Goal: Complete application form

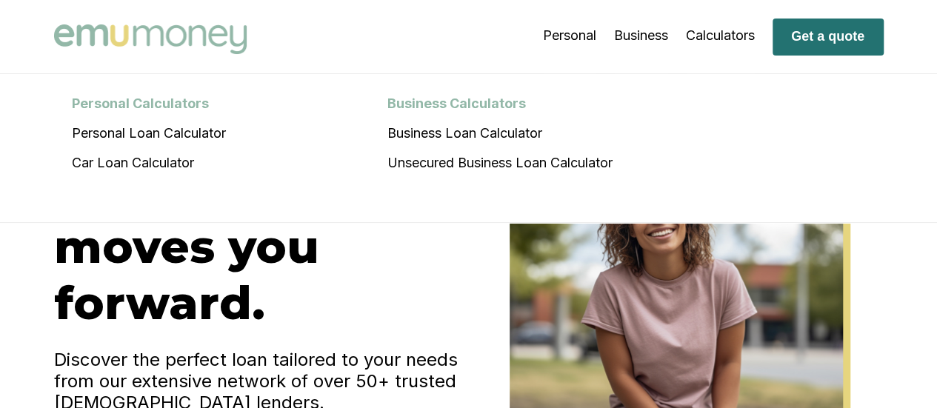
click at [823, 39] on button "Get a quote" at bounding box center [827, 37] width 111 height 37
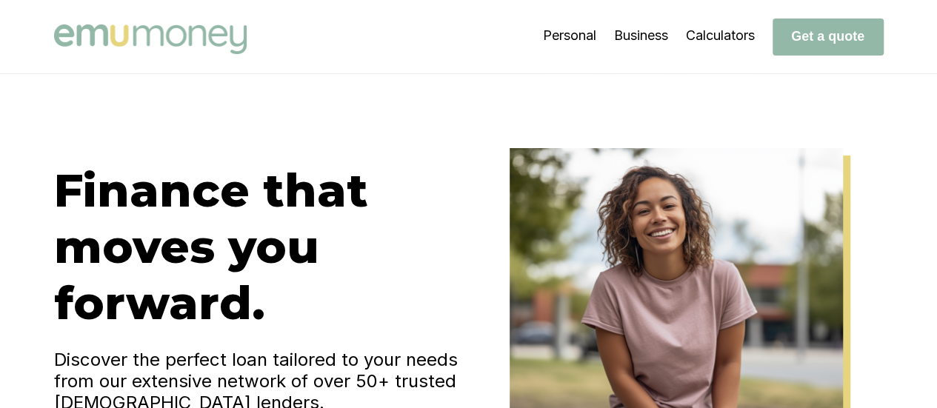
scroll to position [357, 0]
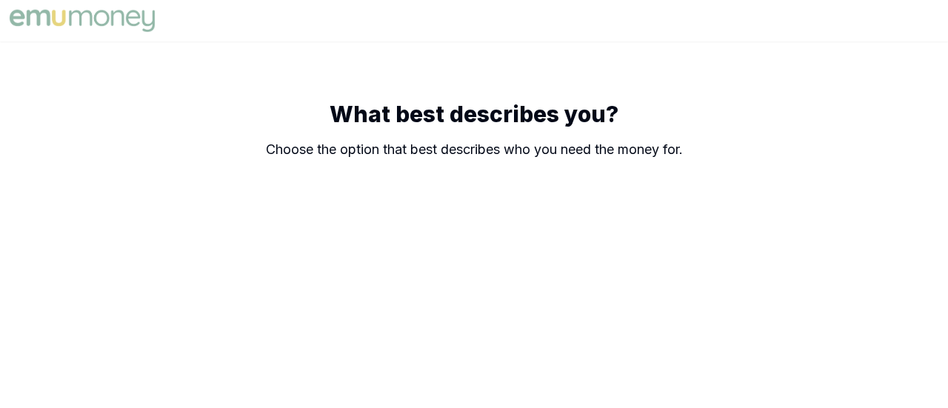
click at [936, 295] on body "What best describes you? Choose the option that best describes who you need the…" at bounding box center [474, 204] width 948 height 408
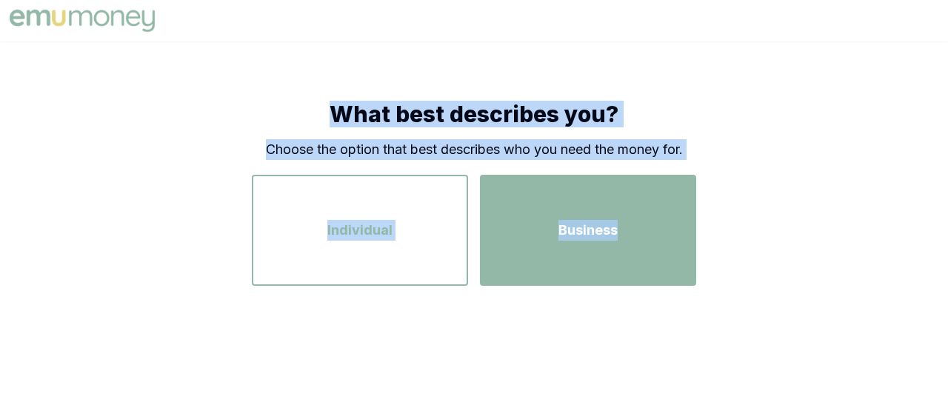
click at [606, 254] on div "Business" at bounding box center [588, 230] width 190 height 84
